Goal: Task Accomplishment & Management: Use online tool/utility

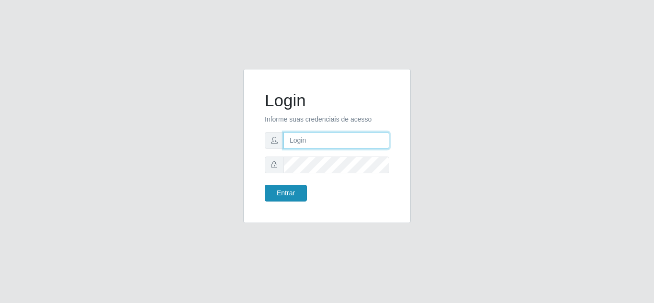
type input "almoxarifado@leiteclan.com.br"
click at [278, 190] on button "Entrar" at bounding box center [286, 193] width 42 height 17
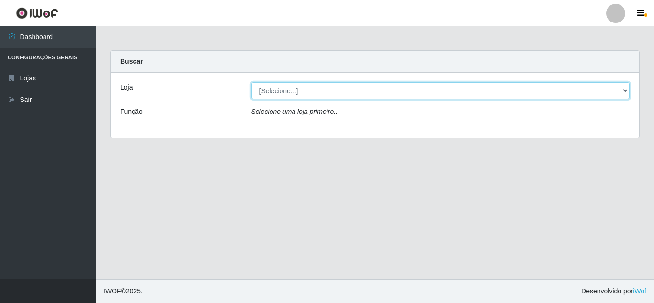
click at [285, 89] on select "[Selecione...] Leite Clan - Natal" at bounding box center [441, 90] width 379 height 17
select select "498"
click at [252, 82] on select "[Selecione...] Leite Clan - Natal" at bounding box center [441, 90] width 379 height 17
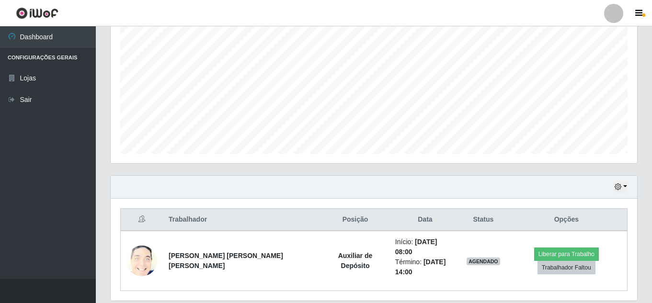
scroll to position [205, 0]
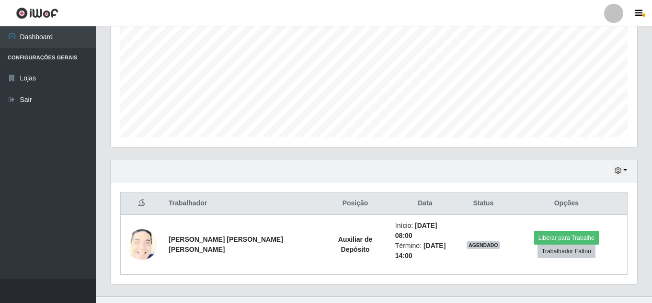
drag, startPoint x: 571, startPoint y: 197, endPoint x: 564, endPoint y: 200, distance: 7.3
click at [565, 199] on th "Opções" at bounding box center [567, 204] width 122 height 23
click at [621, 166] on button "button" at bounding box center [620, 170] width 13 height 11
click at [585, 155] on button "Não encerrados" at bounding box center [589, 155] width 76 height 20
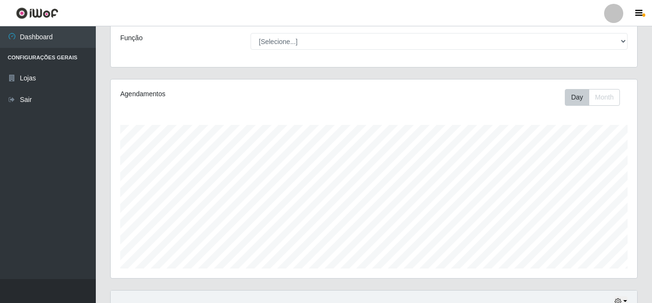
scroll to position [162, 0]
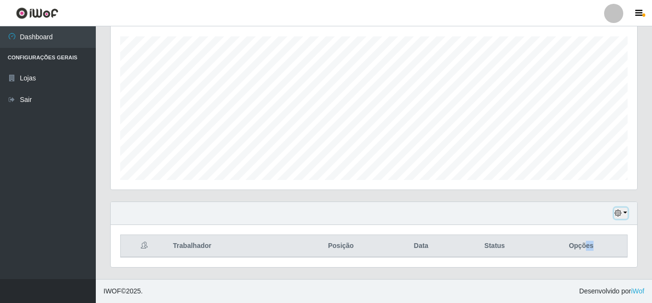
click at [616, 212] on icon "button" at bounding box center [618, 213] width 7 height 7
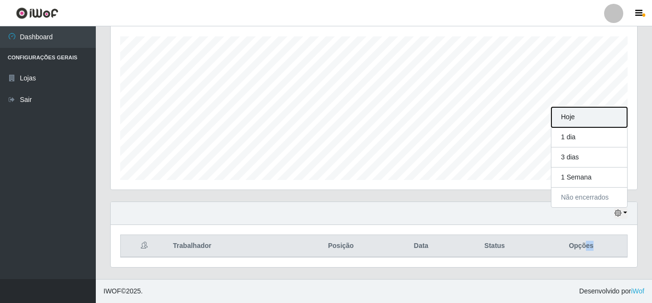
click at [564, 113] on button "Hoje" at bounding box center [589, 117] width 76 height 20
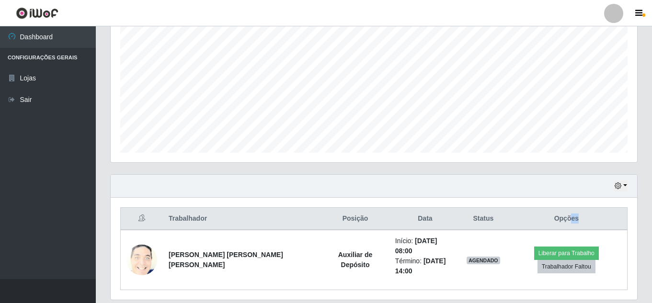
scroll to position [205, 0]
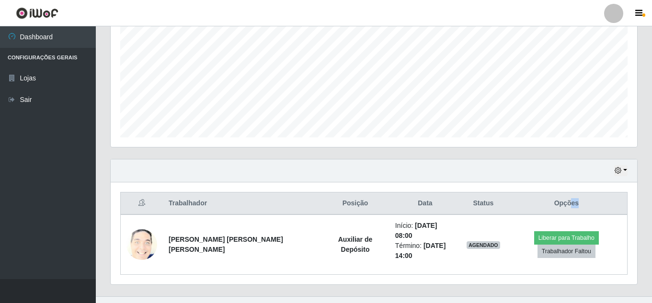
click at [581, 208] on th "Opções" at bounding box center [567, 204] width 122 height 23
click at [561, 204] on th "Opções" at bounding box center [567, 204] width 122 height 23
click at [625, 169] on button "button" at bounding box center [620, 170] width 13 height 11
click at [580, 151] on button "Não encerrados" at bounding box center [589, 155] width 76 height 20
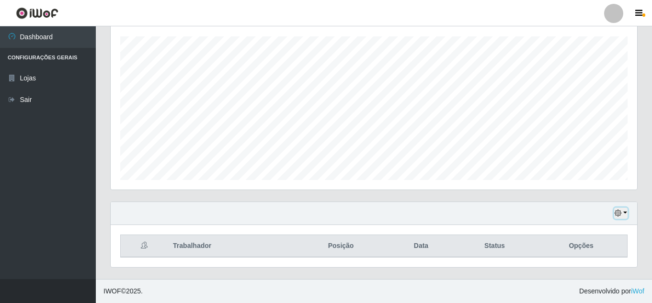
click at [627, 212] on button "button" at bounding box center [620, 213] width 13 height 11
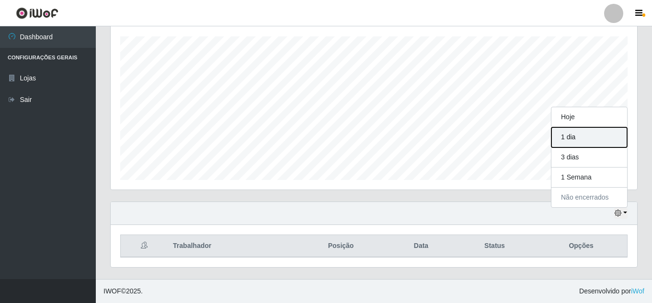
click at [568, 138] on button "1 dia" at bounding box center [589, 137] width 76 height 20
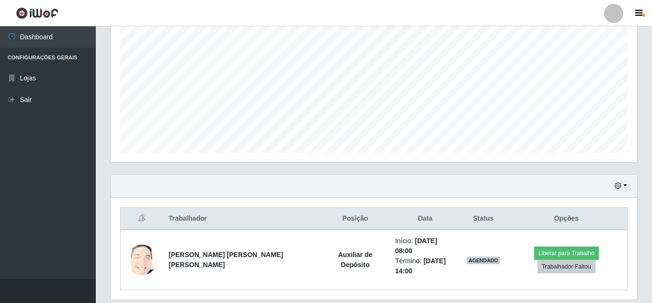
scroll to position [205, 0]
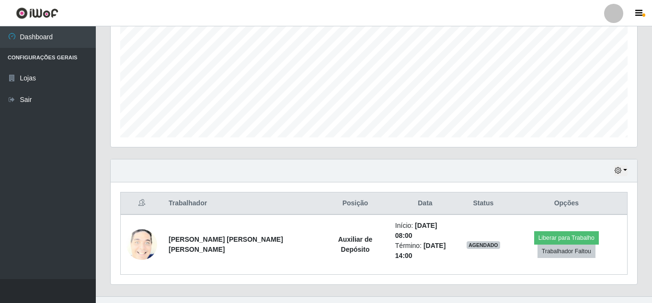
click at [627, 170] on div "Hoje 1 dia 3 dias 1 Semana Não encerrados" at bounding box center [374, 171] width 526 height 23
click at [626, 169] on button "button" at bounding box center [620, 170] width 13 height 11
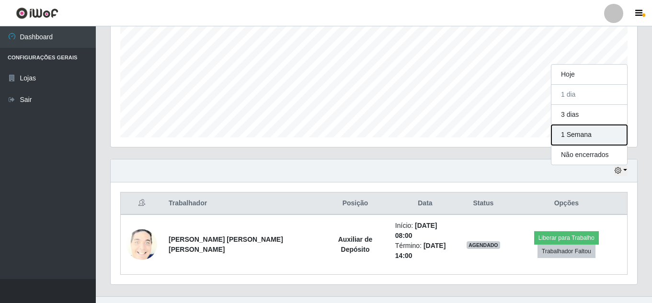
click at [576, 134] on button "1 Semana" at bounding box center [589, 135] width 76 height 20
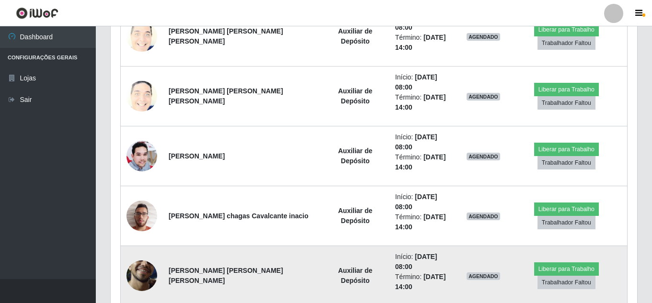
scroll to position [366, 0]
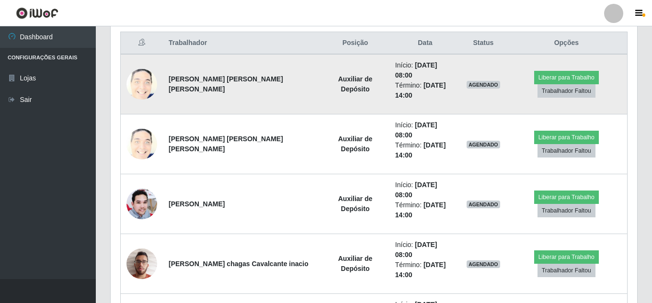
click at [138, 80] on img at bounding box center [141, 85] width 31 height 38
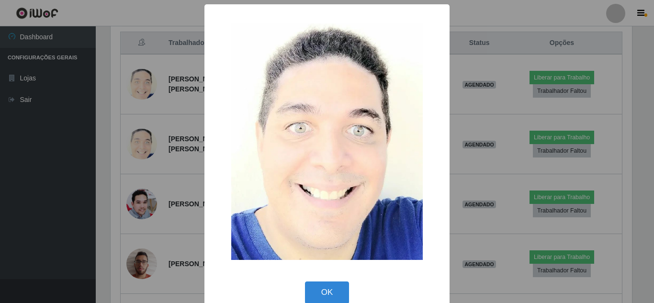
click at [503, 102] on div "× OK Cancel" at bounding box center [327, 151] width 654 height 303
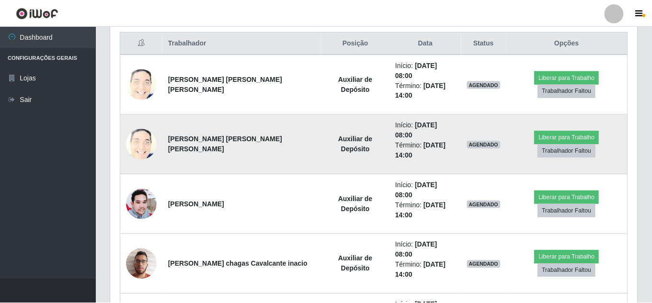
scroll to position [199, 526]
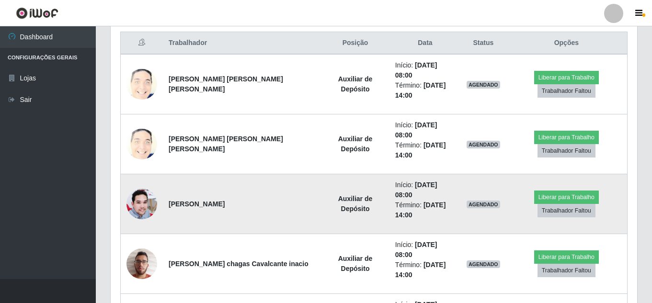
click at [139, 189] on img at bounding box center [141, 204] width 31 height 31
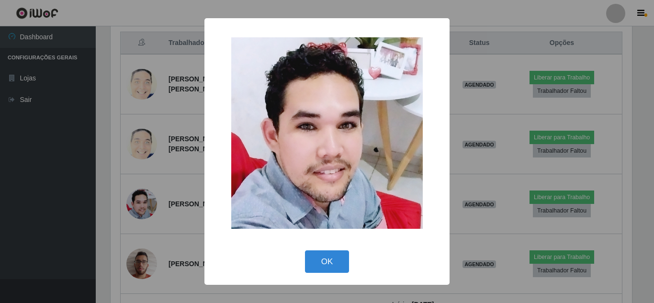
click at [474, 126] on div "× OK Cancel" at bounding box center [327, 151] width 654 height 303
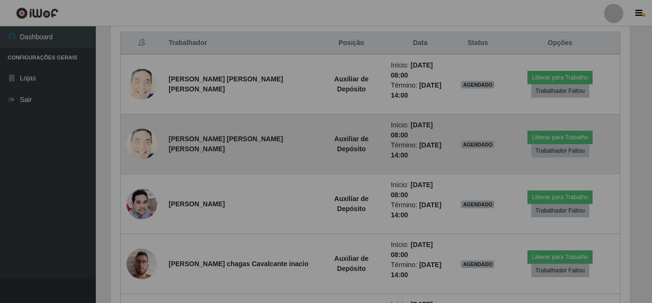
scroll to position [199, 526]
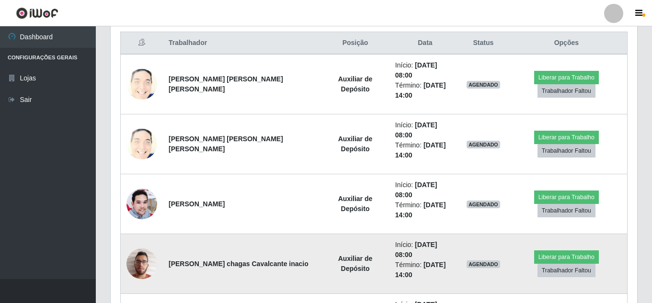
click at [147, 243] on img at bounding box center [141, 263] width 31 height 41
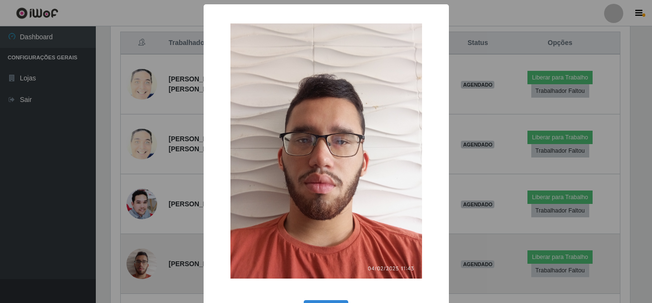
scroll to position [199, 522]
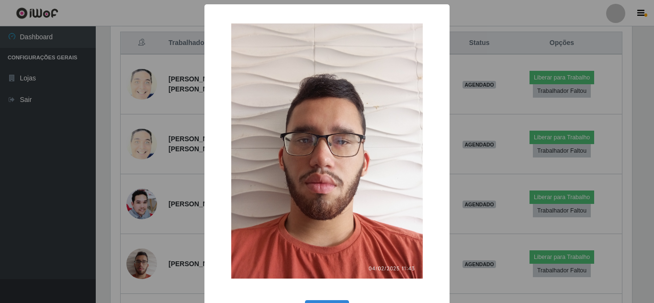
click at [484, 162] on div "× OK Cancel" at bounding box center [327, 151] width 654 height 303
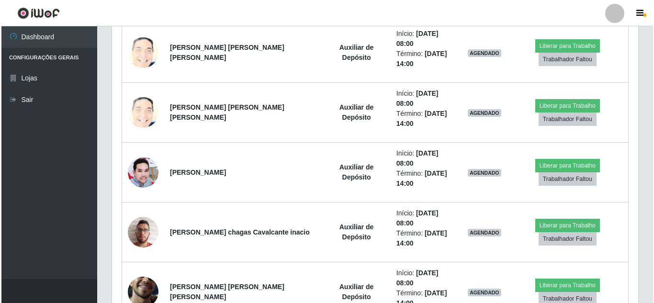
scroll to position [413, 0]
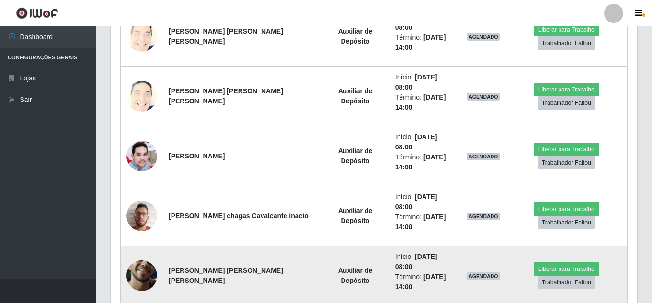
click at [141, 242] on img at bounding box center [141, 276] width 31 height 68
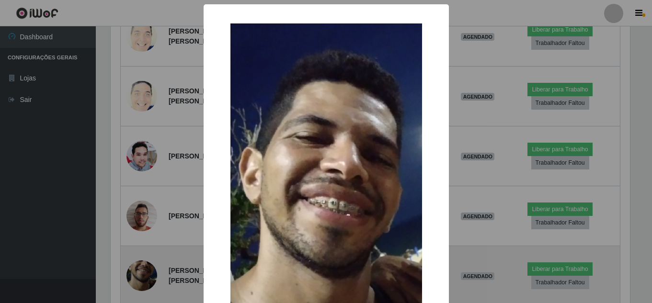
scroll to position [199, 522]
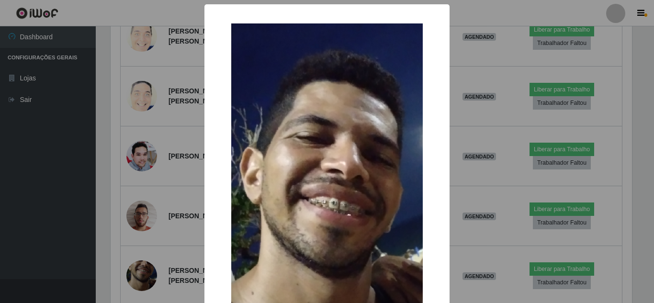
click at [492, 200] on div "× OK Cancel" at bounding box center [327, 151] width 654 height 303
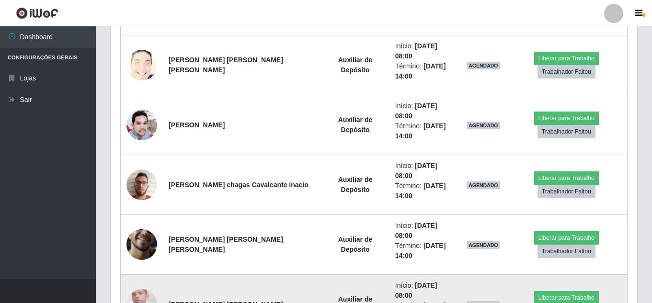
scroll to position [461, 0]
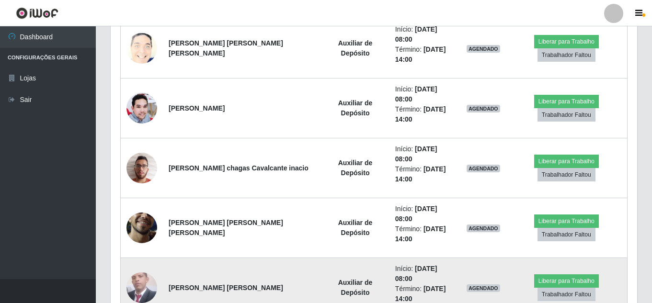
click at [139, 271] on img at bounding box center [141, 288] width 31 height 34
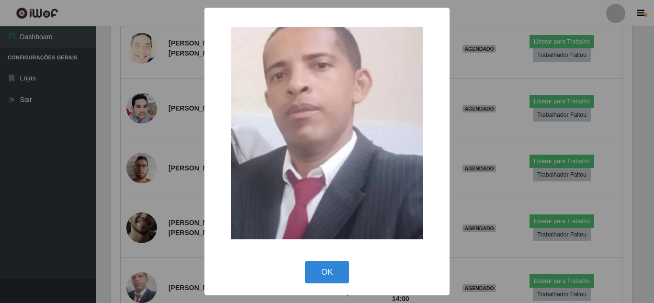
click at [487, 172] on div "× OK Cancel" at bounding box center [327, 151] width 654 height 303
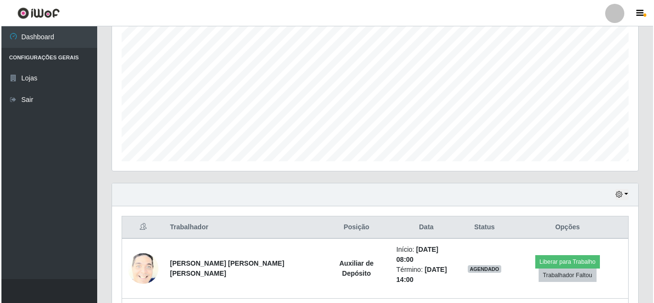
scroll to position [270, 0]
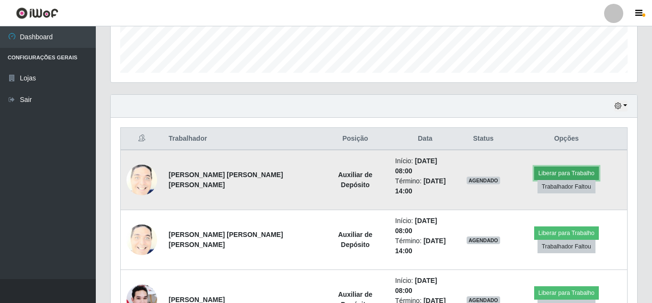
click at [583, 167] on button "Liberar para Trabalho" at bounding box center [566, 173] width 65 height 13
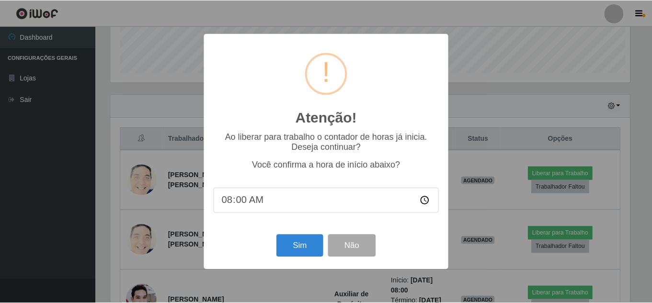
scroll to position [199, 522]
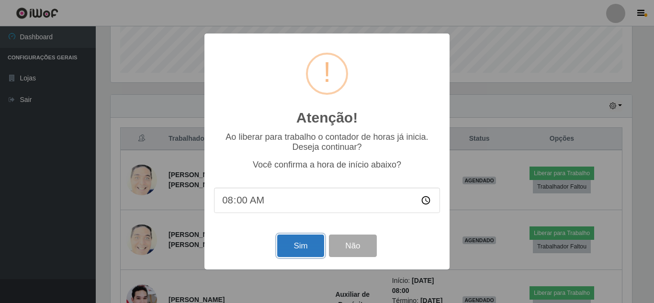
click at [300, 241] on button "Sim" at bounding box center [300, 246] width 46 height 23
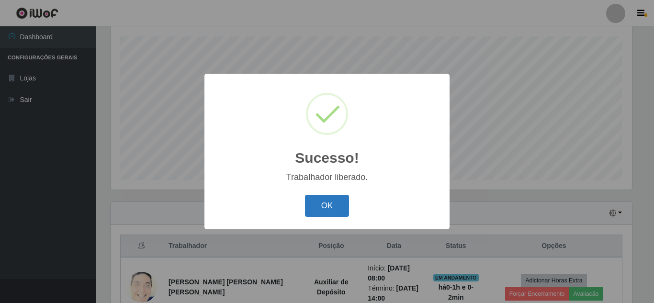
click at [327, 208] on button "OK" at bounding box center [327, 206] width 45 height 23
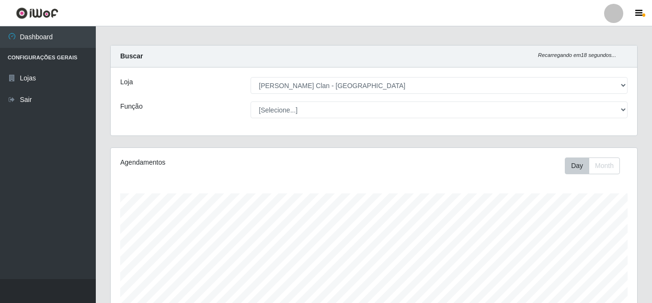
scroll to position [0, 0]
